Goal: Task Accomplishment & Management: Manage account settings

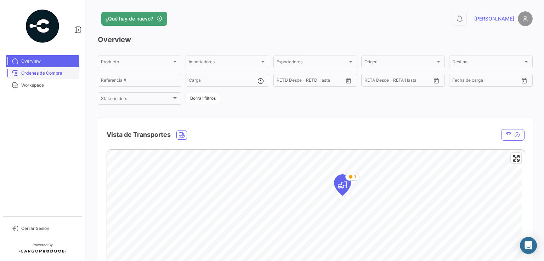
click at [48, 74] on span "Órdenes de Compra" at bounding box center [48, 73] width 55 height 6
click at [49, 71] on span "Órdenes de Compra" at bounding box center [48, 73] width 55 height 6
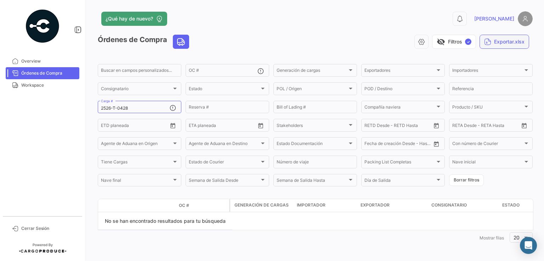
click at [487, 39] on icon "button" at bounding box center [487, 41] width 7 height 7
click at [330, 34] on div at bounding box center [272, 130] width 544 height 261
click at [132, 107] on input "2526-T-0428" at bounding box center [135, 108] width 69 height 5
click at [139, 108] on input "2526-T-0428" at bounding box center [135, 108] width 69 height 5
click at [138, 108] on input "2526-T-0428" at bounding box center [135, 108] width 69 height 5
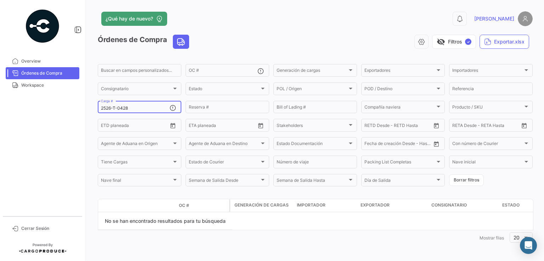
scroll to position [1, 0]
click at [495, 37] on button "Exportar.xlsx" at bounding box center [504, 41] width 50 height 14
click at [464, 58] on button "Exportar OC's" at bounding box center [475, 58] width 99 height 13
click at [456, 37] on button "visibility_off Filtros ✓" at bounding box center [454, 41] width 44 height 14
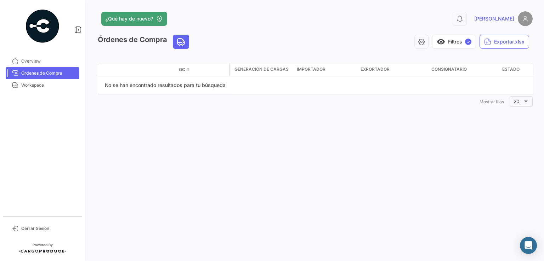
click at [169, 66] on div "Modo de Transporte Estado Doc. OC #" at bounding box center [163, 69] width 131 height 13
click at [27, 87] on span "Workspace" at bounding box center [48, 85] width 55 height 6
click at [34, 75] on span "Órdenes de Compra" at bounding box center [48, 73] width 55 height 6
click at [42, 62] on span "Overview" at bounding box center [48, 61] width 55 height 6
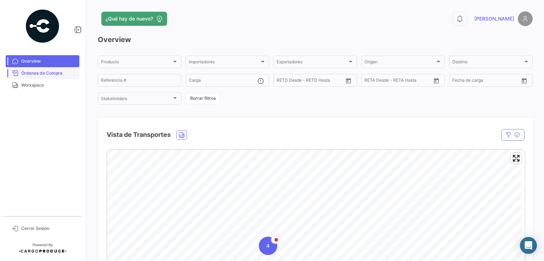
click at [45, 74] on span "Órdenes de Compra" at bounding box center [48, 73] width 55 height 6
click at [44, 75] on span "Órdenes de Compra" at bounding box center [48, 73] width 55 height 6
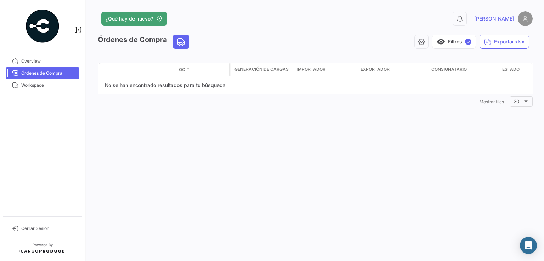
click at [178, 71] on datatable-header-cell "OC #" at bounding box center [202, 70] width 53 height 12
click at [515, 42] on button "Exportar.xlsx" at bounding box center [504, 42] width 50 height 14
click at [492, 77] on button "Exportar OC's + Packing List" at bounding box center [479, 73] width 99 height 13
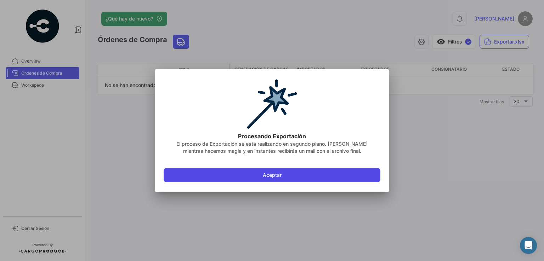
click at [312, 171] on button "Aceptar" at bounding box center [272, 175] width 217 height 14
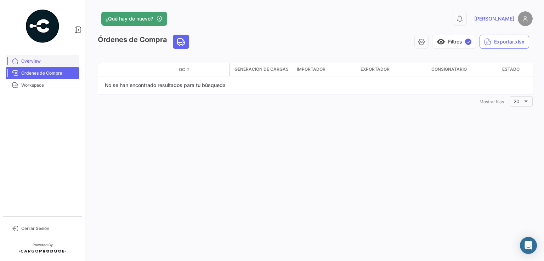
click at [50, 64] on span "Overview" at bounding box center [48, 61] width 55 height 6
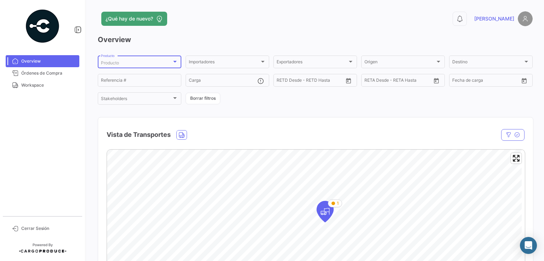
click at [162, 63] on div "Producto" at bounding box center [136, 63] width 71 height 5
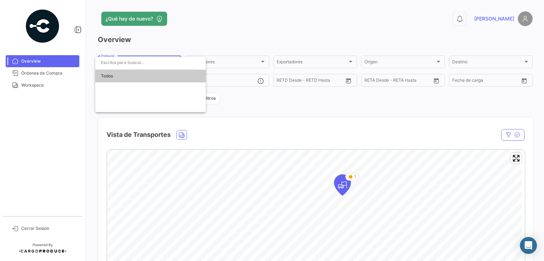
click at [140, 77] on span "Todos" at bounding box center [150, 76] width 99 height 13
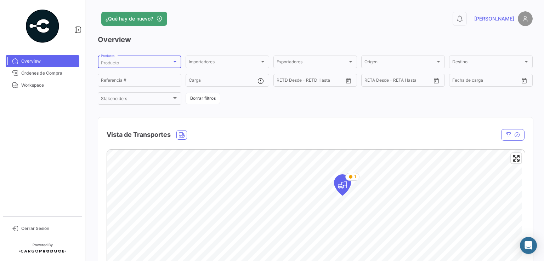
click at [214, 40] on h3 "Overview" at bounding box center [315, 40] width 435 height 10
click at [174, 62] on div at bounding box center [175, 62] width 4 height 2
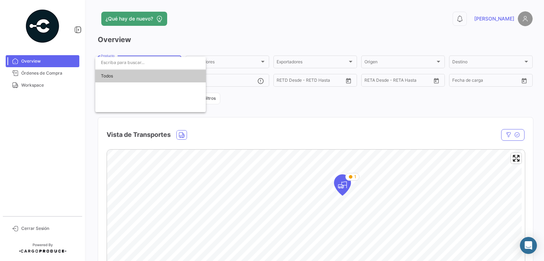
click at [171, 47] on div at bounding box center [272, 130] width 544 height 261
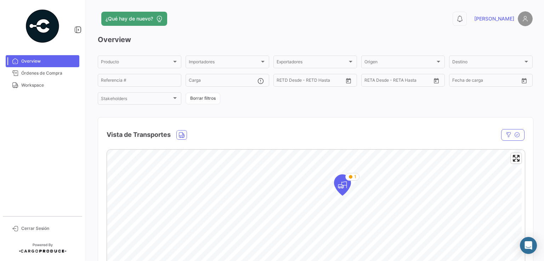
click at [52, 73] on span "Órdenes de Compra" at bounding box center [48, 73] width 55 height 6
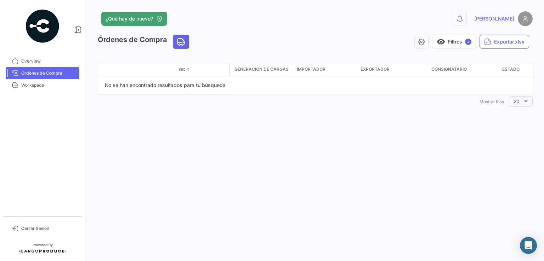
click at [184, 70] on span "OC #" at bounding box center [184, 70] width 10 height 6
click at [263, 70] on span "Generación de cargas" at bounding box center [261, 69] width 54 height 6
click at [467, 45] on button "visibility Filtros ✓" at bounding box center [454, 42] width 44 height 14
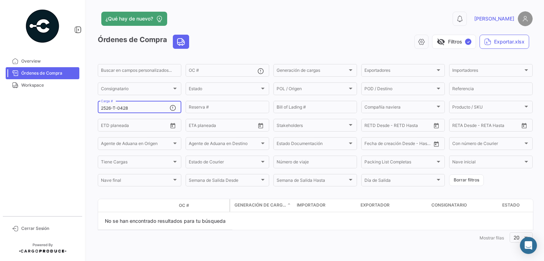
click at [168, 108] on input "2526-T-0428" at bounding box center [135, 108] width 69 height 5
drag, startPoint x: 151, startPoint y: 108, endPoint x: 87, endPoint y: 108, distance: 63.7
click at [87, 108] on div "¿Qué hay de nuevo? 0 [PERSON_NAME] de Compra visibility_off Filtros ✓ Exportar.…" at bounding box center [315, 130] width 458 height 261
paste input "4277,23"
drag, startPoint x: 125, startPoint y: 107, endPoint x: 91, endPoint y: 106, distance: 33.7
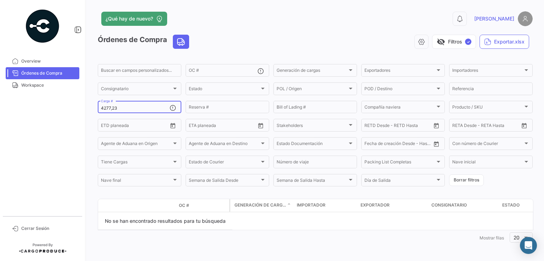
click at [91, 106] on div "¿Qué hay de nuevo? 0 [PERSON_NAME] de Compra visibility_off Filtros ✓ Exportar.…" at bounding box center [315, 130] width 458 height 261
paste input "2526-T-0449"
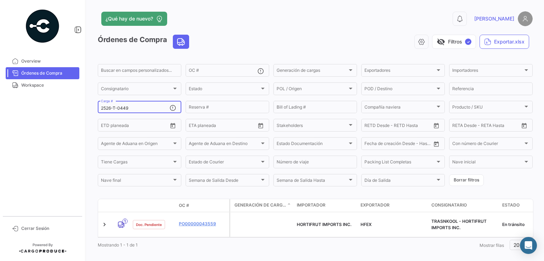
type input "2526-T-0449"
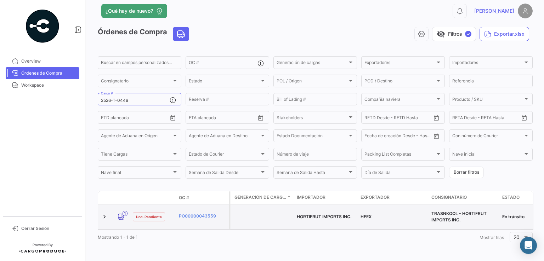
click at [305, 214] on span "HORTIFRUT IMPORTS INC." at bounding box center [324, 216] width 55 height 5
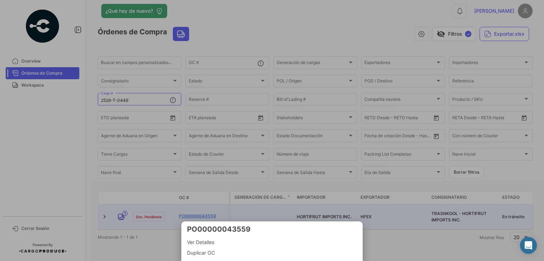
click at [226, 243] on span "Ver Detalles" at bounding box center [272, 242] width 170 height 8
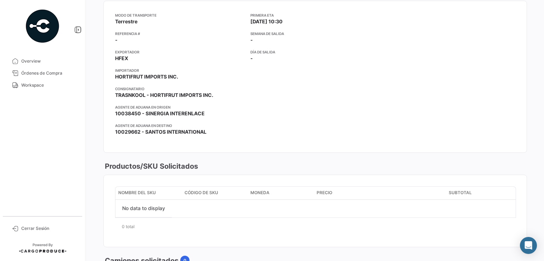
scroll to position [106, 0]
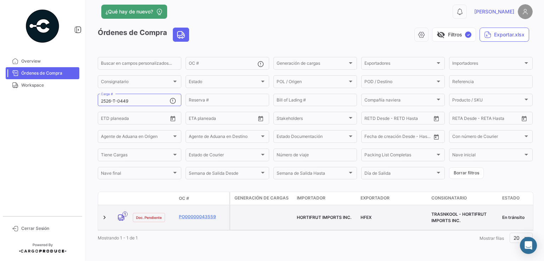
scroll to position [14, 0]
click at [325, 206] on datatable-body-cell "HORTIFRUT IMPORTS INC." at bounding box center [326, 217] width 64 height 25
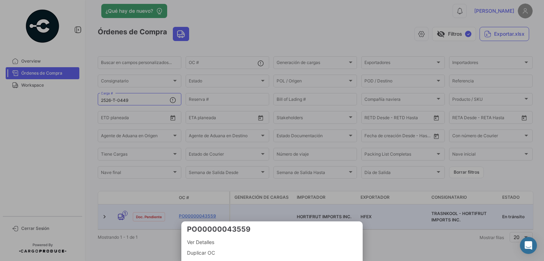
click at [398, 247] on div at bounding box center [272, 130] width 544 height 261
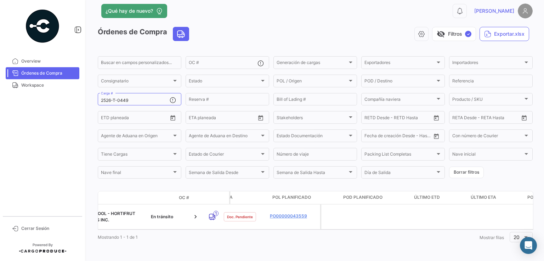
scroll to position [0, 0]
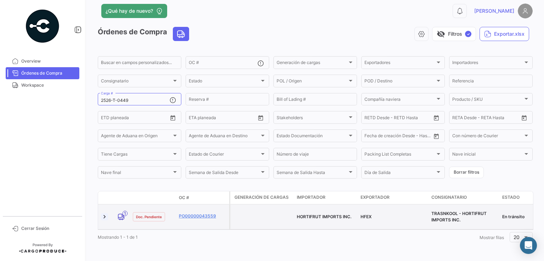
click at [107, 214] on link at bounding box center [104, 217] width 7 height 7
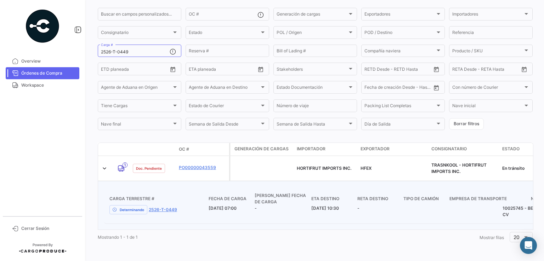
click at [155, 194] on h4 "Carga Terrestre #" at bounding box center [158, 199] width 99 height 12
click at [238, 199] on h4 "Fecha de carga" at bounding box center [232, 199] width 46 height 12
click at [169, 207] on link "2526-T-0449" at bounding box center [163, 210] width 28 height 6
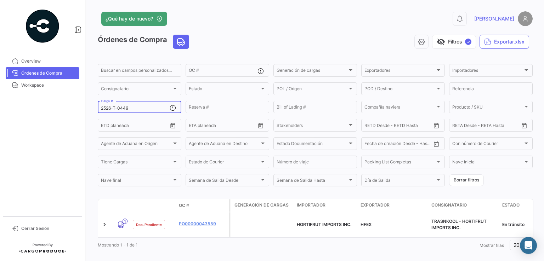
click at [147, 109] on input "2526-T-0449" at bounding box center [135, 108] width 69 height 5
drag, startPoint x: 147, startPoint y: 108, endPoint x: 89, endPoint y: 115, distance: 58.6
click at [93, 117] on div "¿Qué hay de nuevo? 0 [PERSON_NAME] de Compra visibility_off Filtros ✓ Exportar.…" at bounding box center [315, 130] width 458 height 261
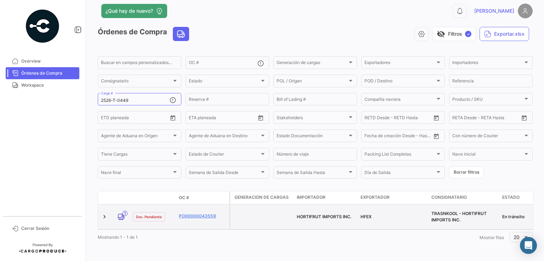
click at [255, 213] on datatable-body-cell at bounding box center [262, 217] width 64 height 25
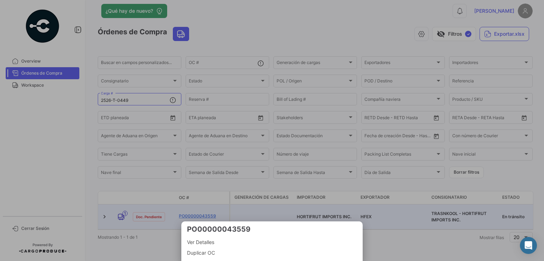
click at [390, 239] on div at bounding box center [272, 130] width 544 height 261
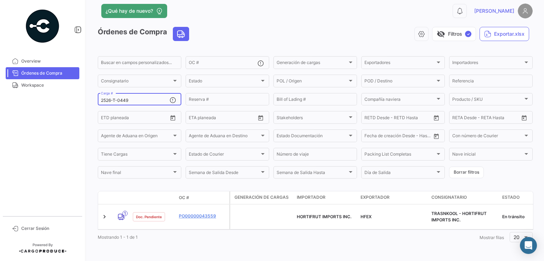
click at [167, 98] on input "2526-T-0449" at bounding box center [135, 100] width 69 height 5
click at [140, 98] on input "2526-T-0449" at bounding box center [135, 100] width 69 height 5
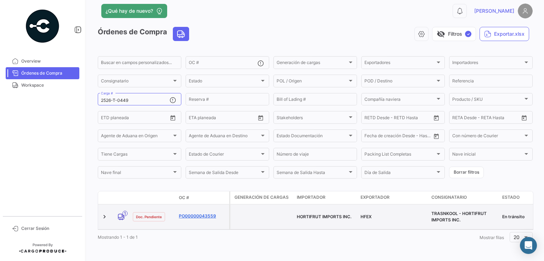
click at [192, 213] on link "PO00000043559" at bounding box center [202, 216] width 47 height 6
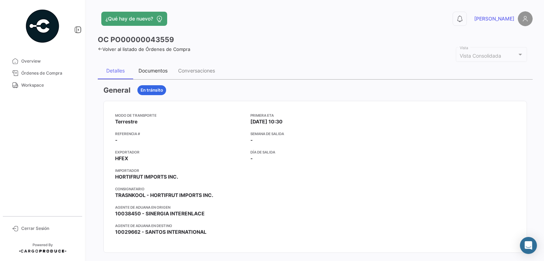
click at [157, 70] on div "Documentos" at bounding box center [152, 71] width 29 height 6
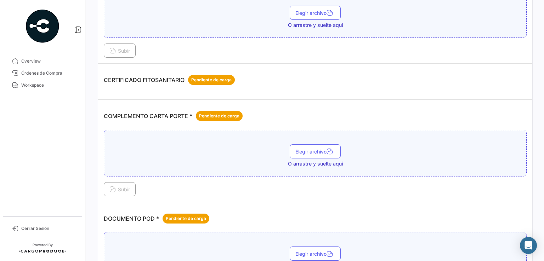
scroll to position [142, 0]
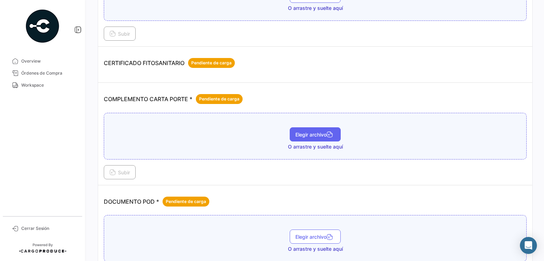
click at [313, 133] on span "Elegir archivo" at bounding box center [315, 135] width 40 height 6
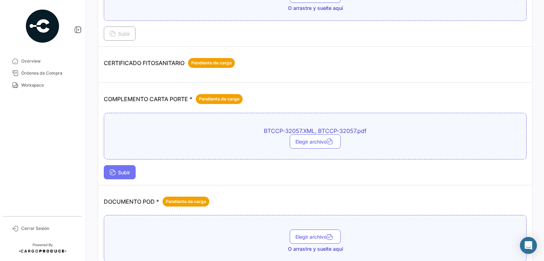
click at [125, 172] on span "Subir" at bounding box center [119, 173] width 21 height 6
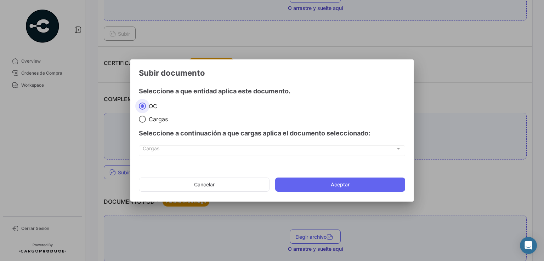
click at [153, 119] on span "Cargas" at bounding box center [157, 119] width 22 height 7
click at [146, 119] on input "Cargas" at bounding box center [142, 119] width 7 height 7
radio input "true"
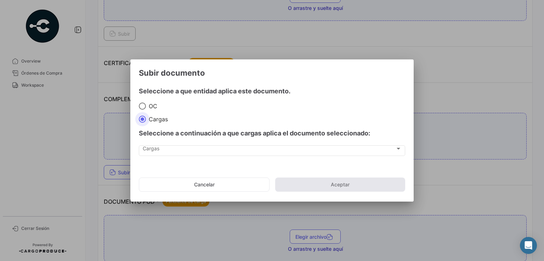
click at [148, 107] on span "OC" at bounding box center [151, 106] width 11 height 7
click at [146, 107] on input "OC" at bounding box center [142, 106] width 7 height 7
radio input "true"
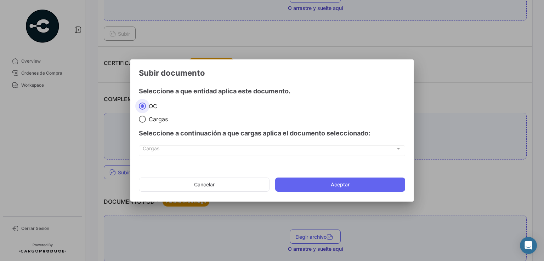
click at [157, 148] on span "Cargas" at bounding box center [269, 150] width 252 height 6
click at [401, 148] on div at bounding box center [398, 149] width 6 height 6
click at [398, 148] on div at bounding box center [399, 149] width 4 height 2
click at [155, 119] on span "Cargas" at bounding box center [157, 119] width 22 height 7
click at [146, 119] on input "Cargas" at bounding box center [142, 119] width 7 height 7
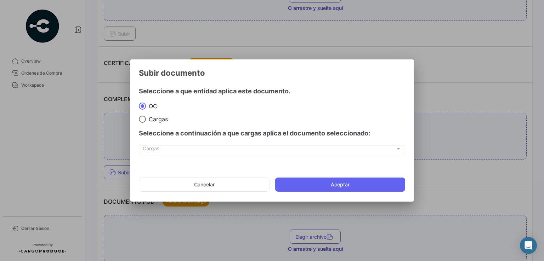
radio input "true"
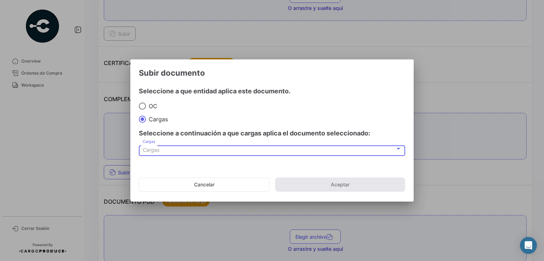
click at [187, 152] on div "Cargas" at bounding box center [269, 150] width 252 height 6
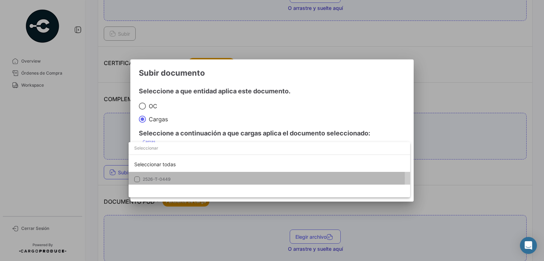
click at [167, 178] on span "2526-T-0449" at bounding box center [157, 179] width 28 height 5
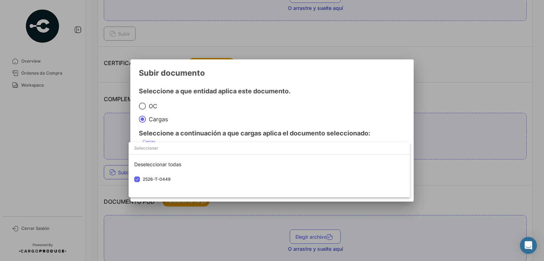
click at [409, 122] on div at bounding box center [272, 130] width 544 height 261
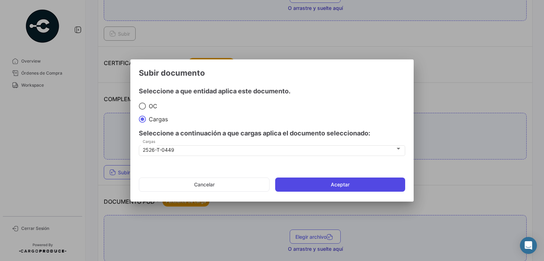
click at [336, 184] on button "Aceptar" at bounding box center [340, 185] width 130 height 14
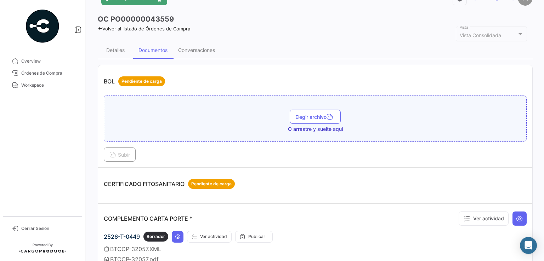
scroll to position [0, 0]
